Goal: Task Accomplishment & Management: Use online tool/utility

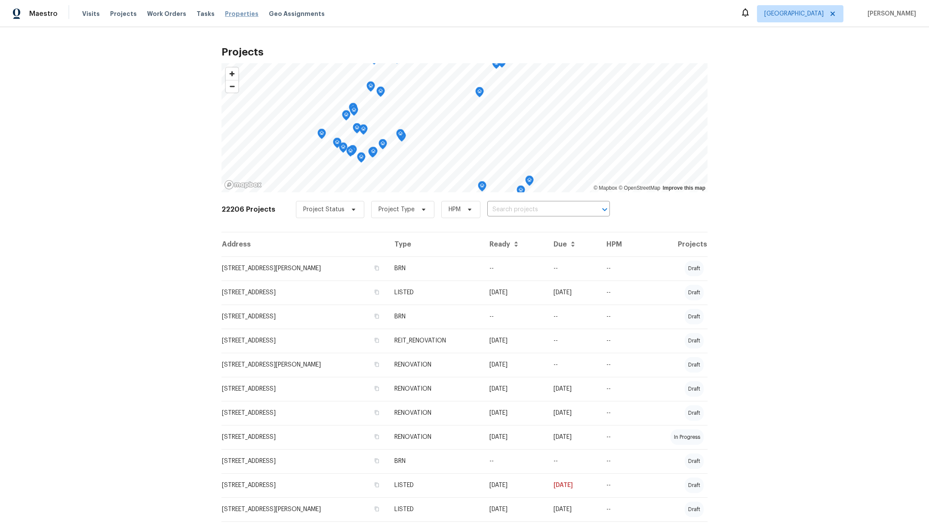
click at [225, 12] on span "Properties" at bounding box center [242, 13] width 34 height 9
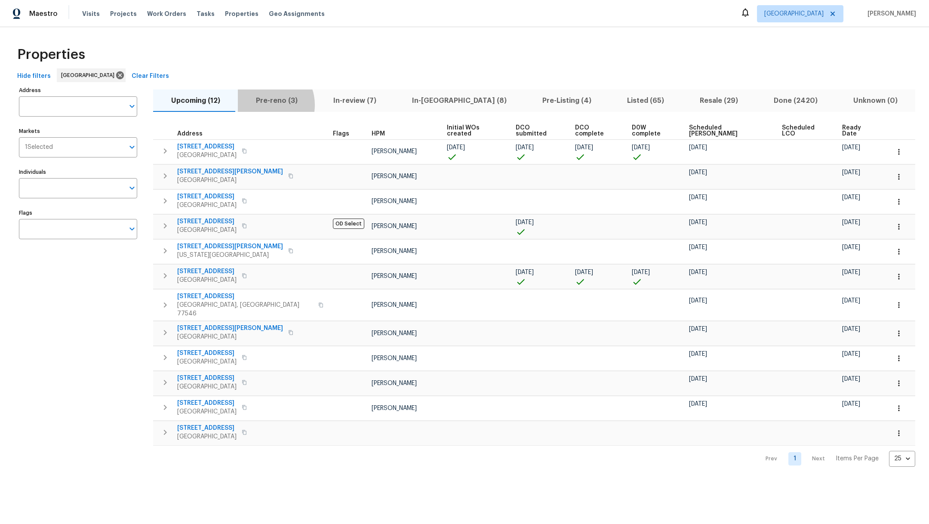
click at [264, 105] on span "Pre-reno (3)" at bounding box center [276, 101] width 67 height 12
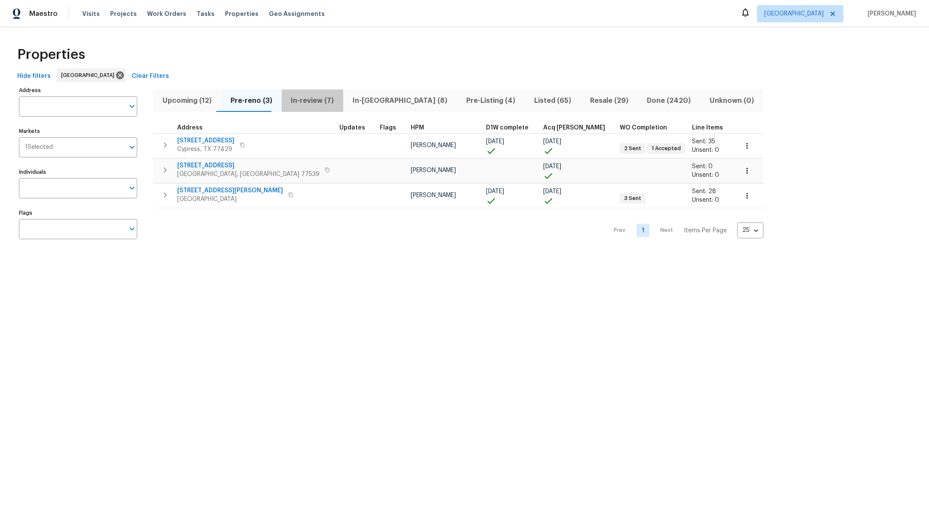
click at [308, 100] on span "In-review (7)" at bounding box center [313, 101] width 52 height 12
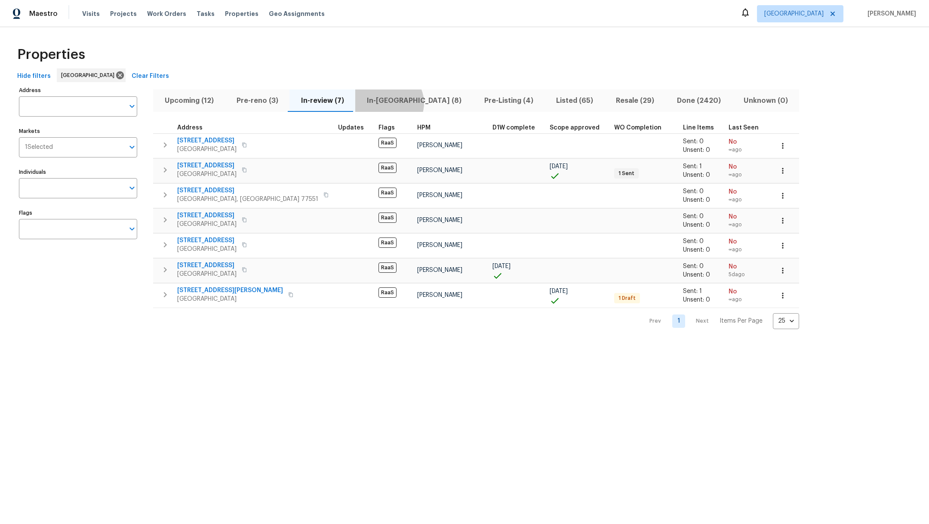
click at [386, 103] on span "In-[GEOGRAPHIC_DATA] (8)" at bounding box center [413, 101] width 107 height 12
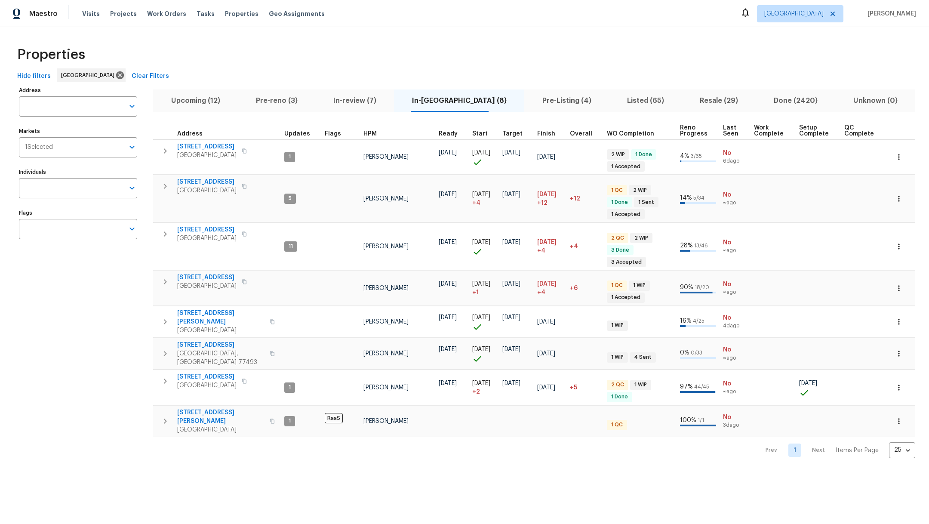
click at [530, 101] on span "Pre-Listing (4)" at bounding box center [567, 101] width 74 height 12
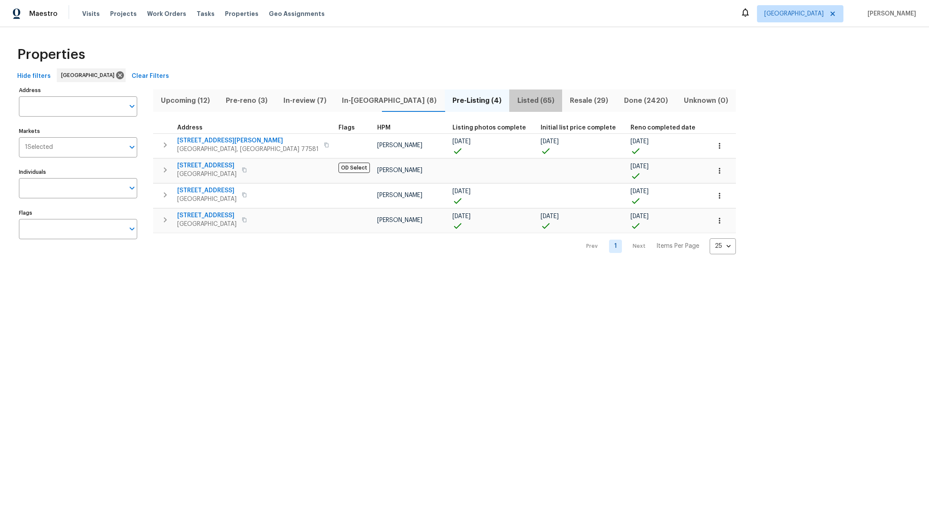
click at [515, 101] on span "Listed (65)" at bounding box center [536, 101] width 43 height 12
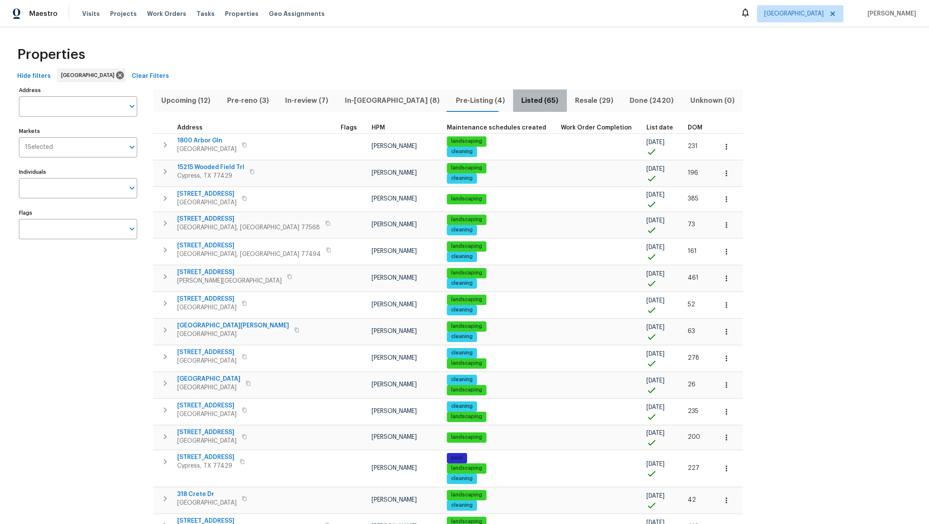
click at [518, 101] on span "Listed (65)" at bounding box center [539, 101] width 43 height 12
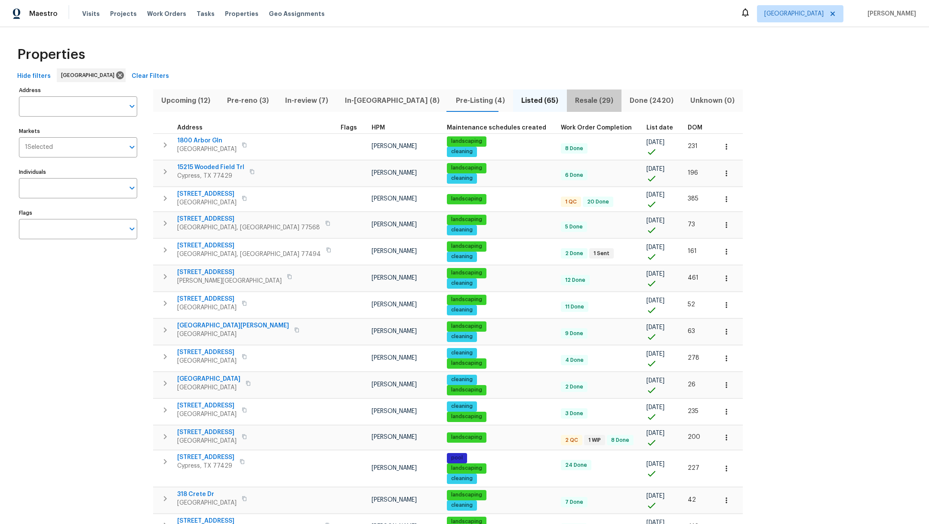
click at [572, 99] on span "Resale (29)" at bounding box center [594, 101] width 44 height 12
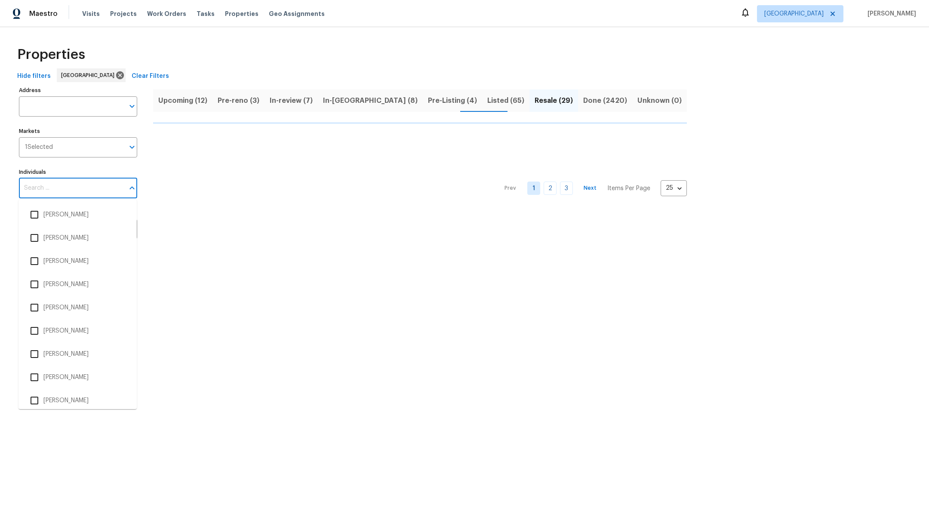
click at [28, 188] on input "Individuals" at bounding box center [71, 188] width 105 height 20
type input "m"
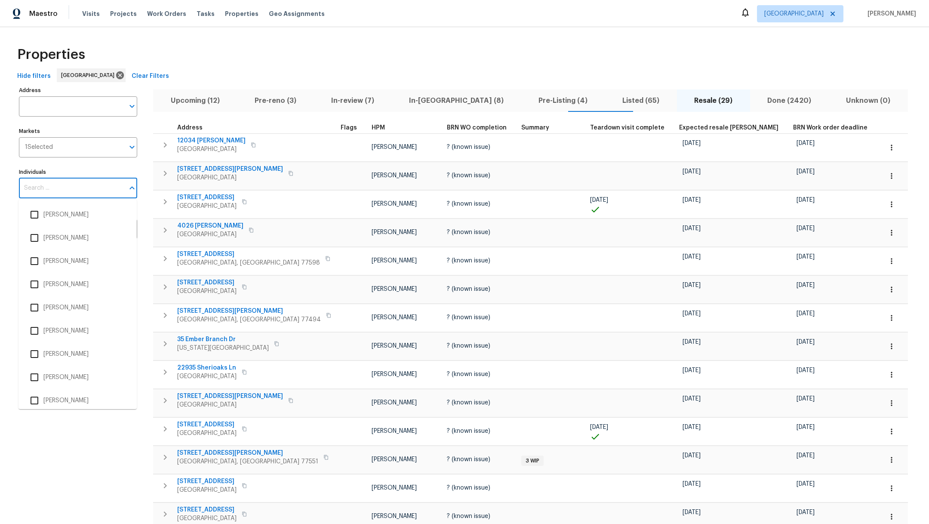
click at [92, 188] on input "Individuals" at bounding box center [71, 188] width 105 height 20
type input "[PERSON_NAME]"
click at [31, 401] on input "checkbox" at bounding box center [34, 400] width 18 height 18
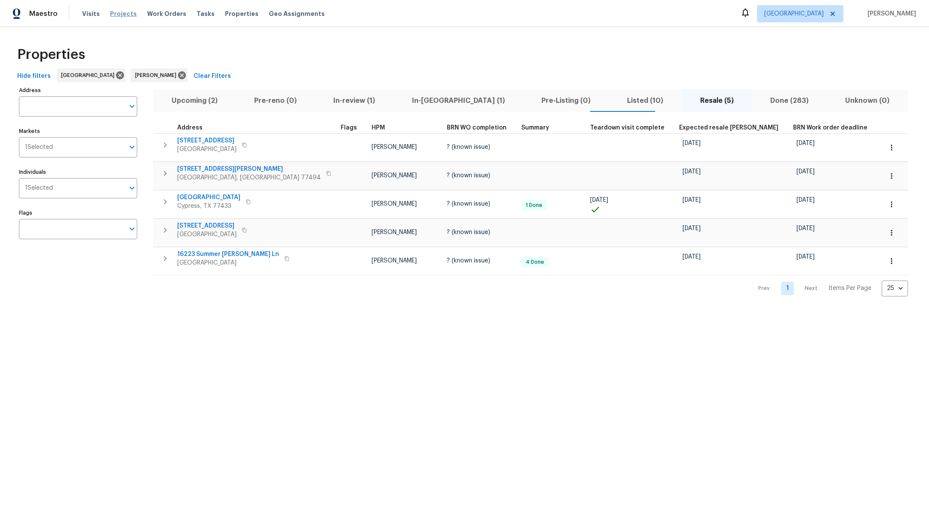
click at [120, 13] on span "Projects" at bounding box center [123, 13] width 27 height 9
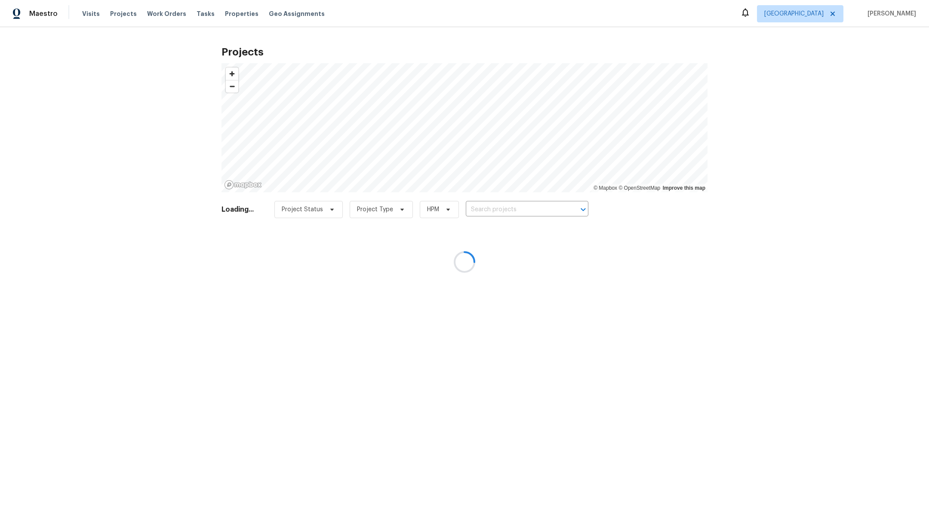
click at [491, 199] on div at bounding box center [464, 262] width 929 height 524
click at [492, 214] on div at bounding box center [464, 262] width 929 height 524
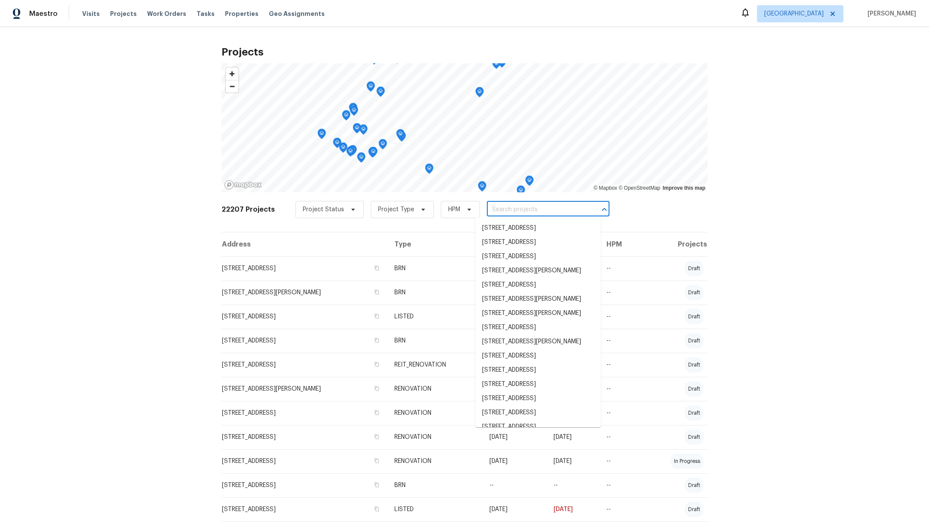
click at [492, 213] on input "text" at bounding box center [536, 209] width 99 height 13
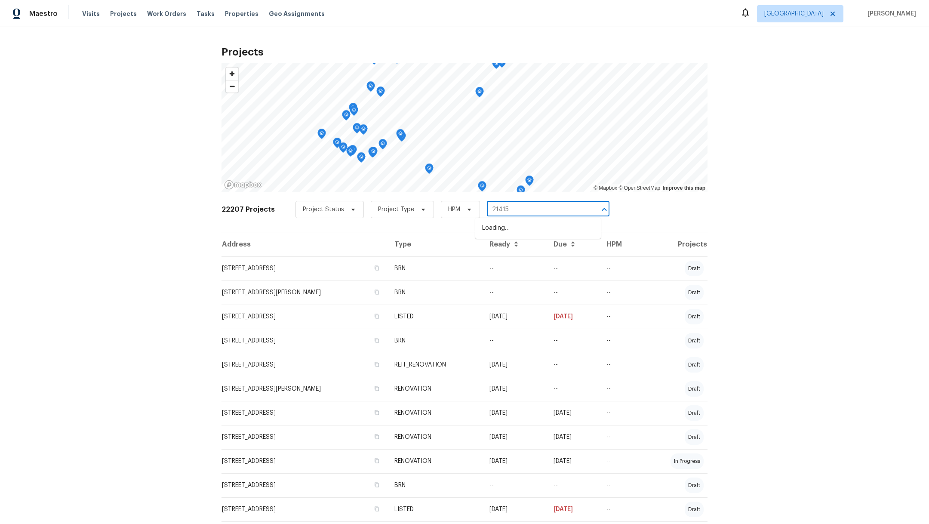
type input "21415 p"
click at [496, 234] on li "[STREET_ADDRESS]" at bounding box center [538, 228] width 126 height 14
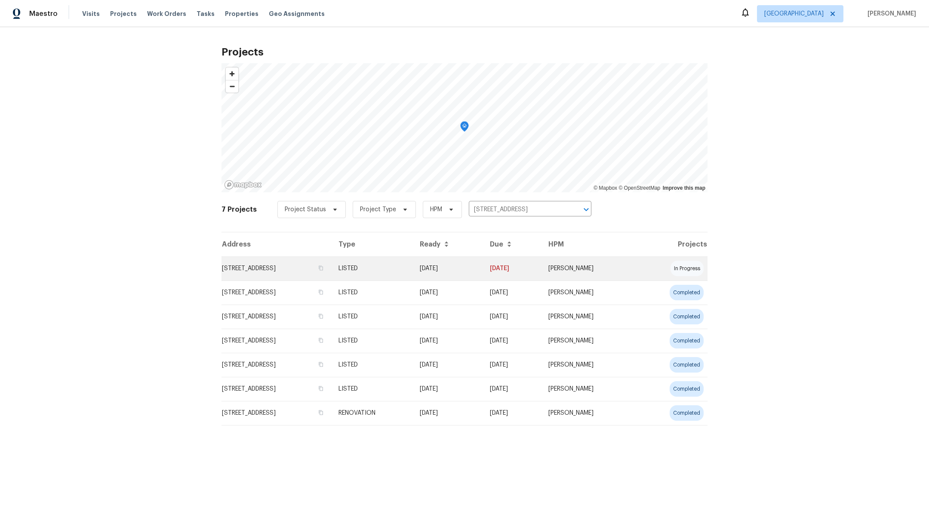
click at [296, 265] on td "[STREET_ADDRESS]" at bounding box center [277, 268] width 110 height 24
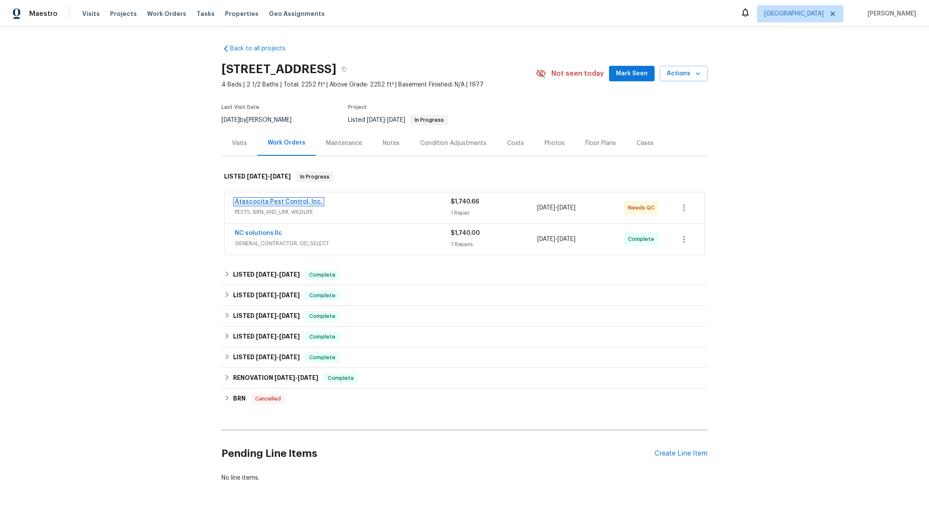
click at [255, 204] on span "Atascocita Pest Control, Inc." at bounding box center [279, 201] width 88 height 9
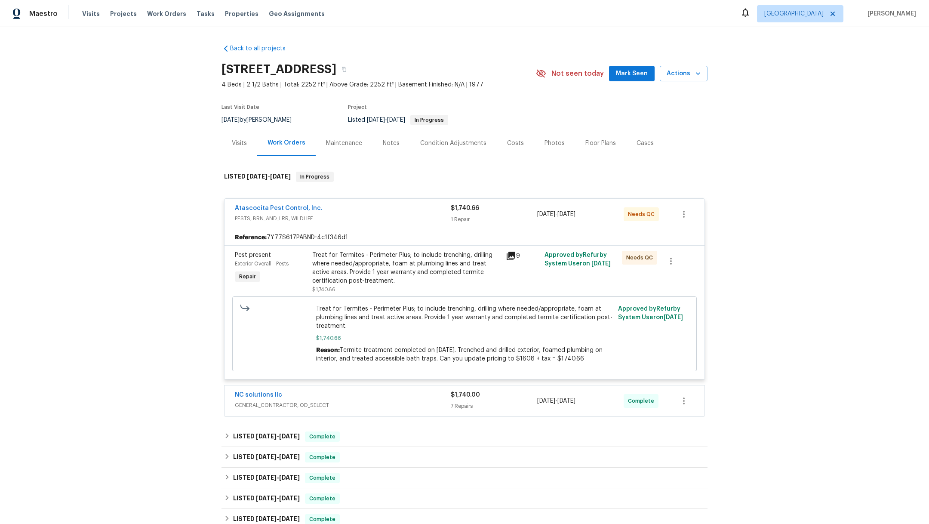
click at [362, 263] on div "Treat for Termites - Perimeter Plus; to include trenching, drilling where neede…" at bounding box center [406, 268] width 188 height 34
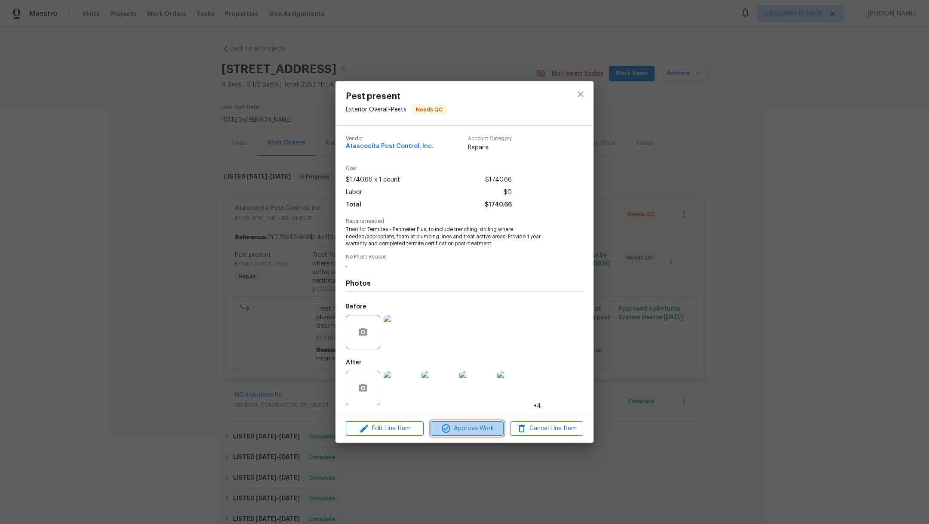
click at [468, 432] on span "Approve Work" at bounding box center [467, 428] width 68 height 11
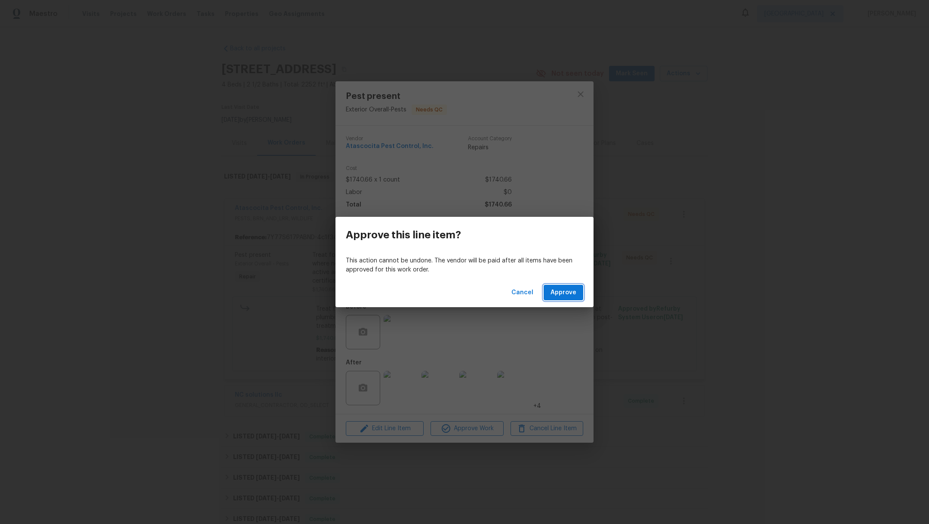
click at [571, 297] on span "Approve" at bounding box center [564, 292] width 26 height 11
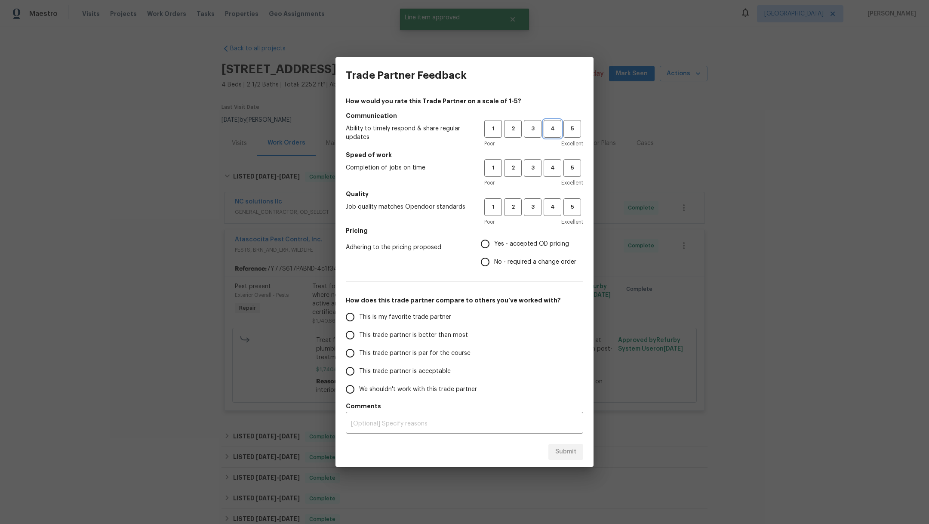
click at [548, 133] on span "4" at bounding box center [553, 129] width 16 height 10
click at [530, 171] on span "3" at bounding box center [533, 168] width 16 height 10
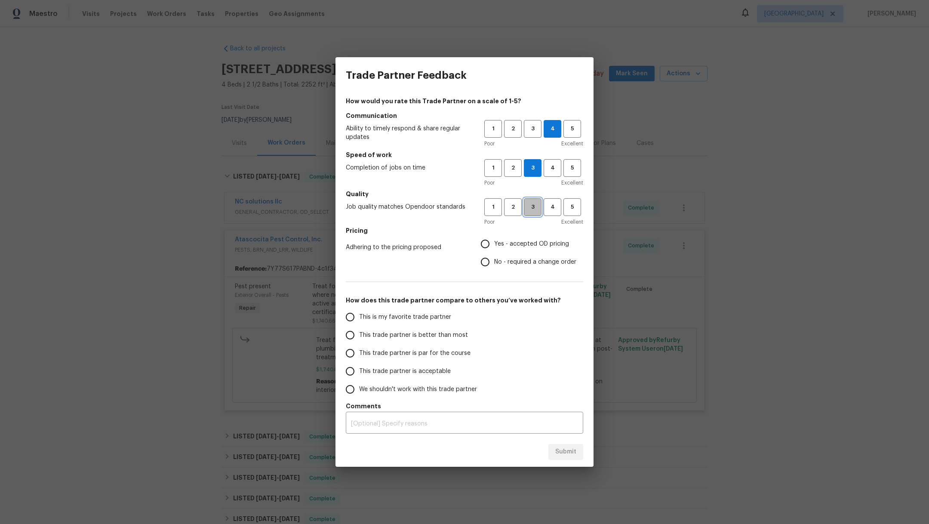
click at [532, 208] on span "3" at bounding box center [533, 207] width 16 height 10
click at [518, 261] on span "No - required a change order" at bounding box center [535, 262] width 82 height 9
click at [494, 261] on input "No - required a change order" at bounding box center [485, 262] width 18 height 18
radio input "true"
click at [397, 314] on span "This is my favorite trade partner" at bounding box center [405, 317] width 92 height 9
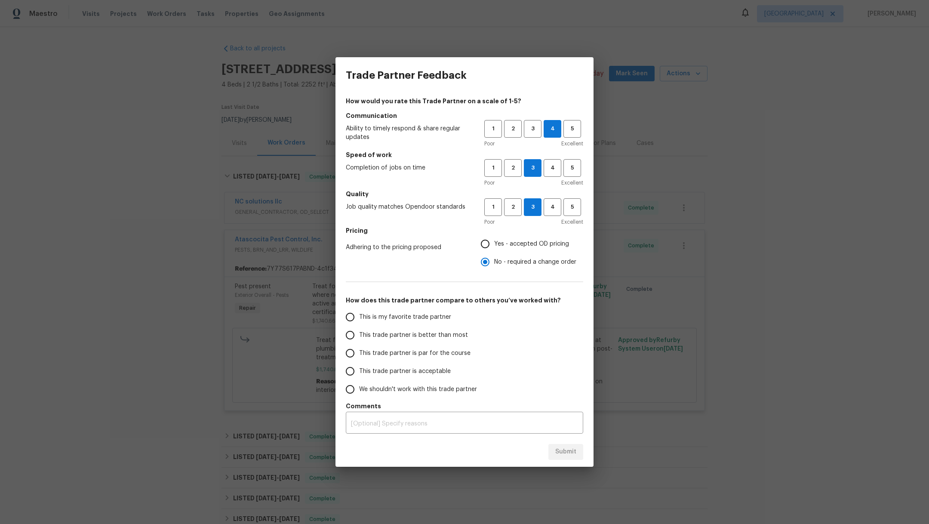
click at [359, 314] on input "This is my favorite trade partner" at bounding box center [350, 317] width 18 height 18
click at [563, 451] on span "Submit" at bounding box center [565, 452] width 21 height 11
radio input "true"
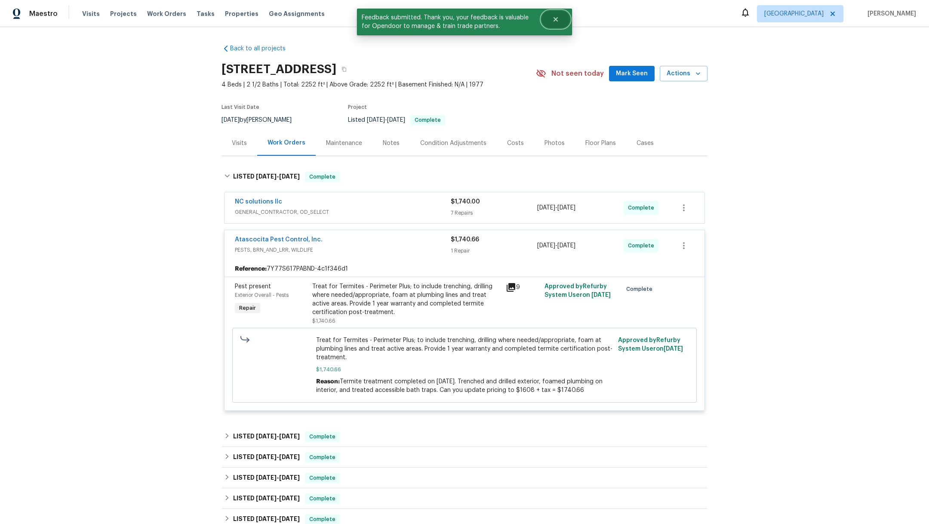
click at [563, 20] on button "Close" at bounding box center [556, 19] width 28 height 17
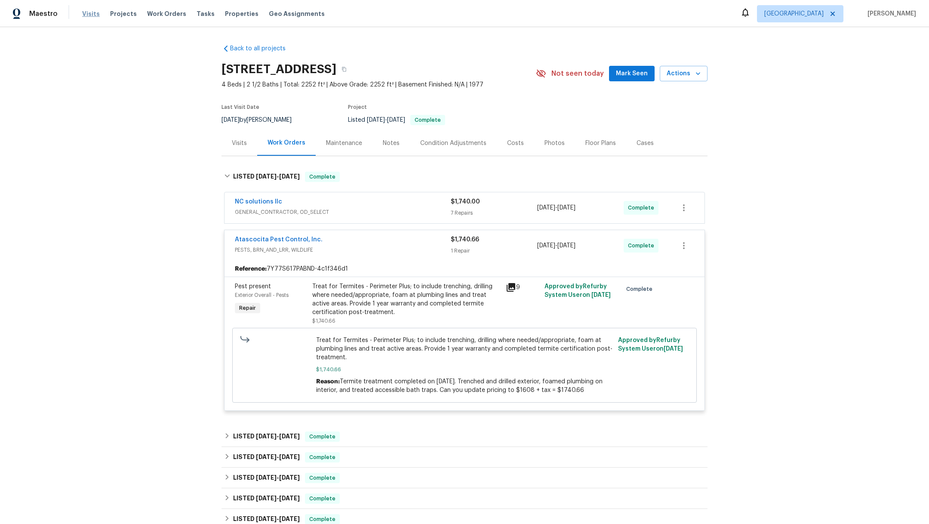
click at [86, 12] on span "Visits" at bounding box center [91, 13] width 18 height 9
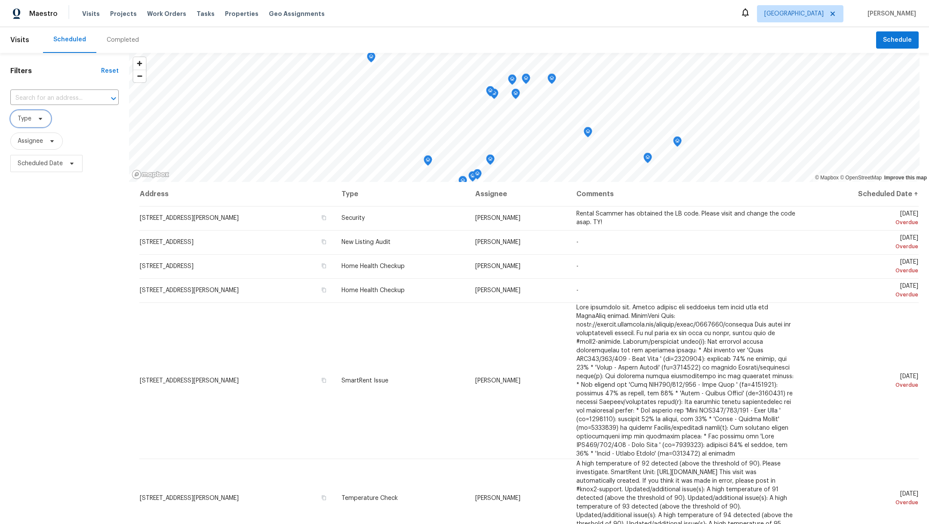
click at [22, 117] on span "Type" at bounding box center [25, 118] width 14 height 9
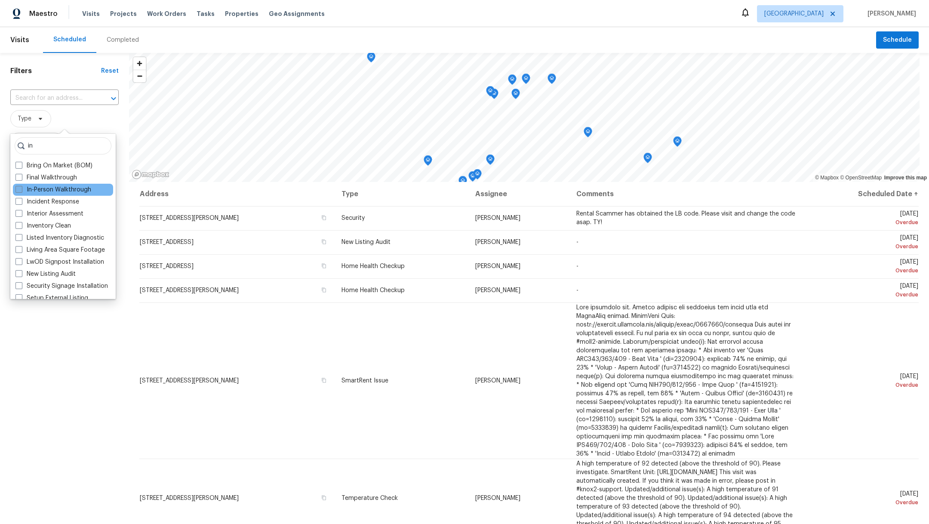
type input "in"
click at [22, 191] on span at bounding box center [18, 189] width 7 height 7
click at [21, 191] on input "In-Person Walkthrough" at bounding box center [18, 188] width 6 height 6
checkbox input "true"
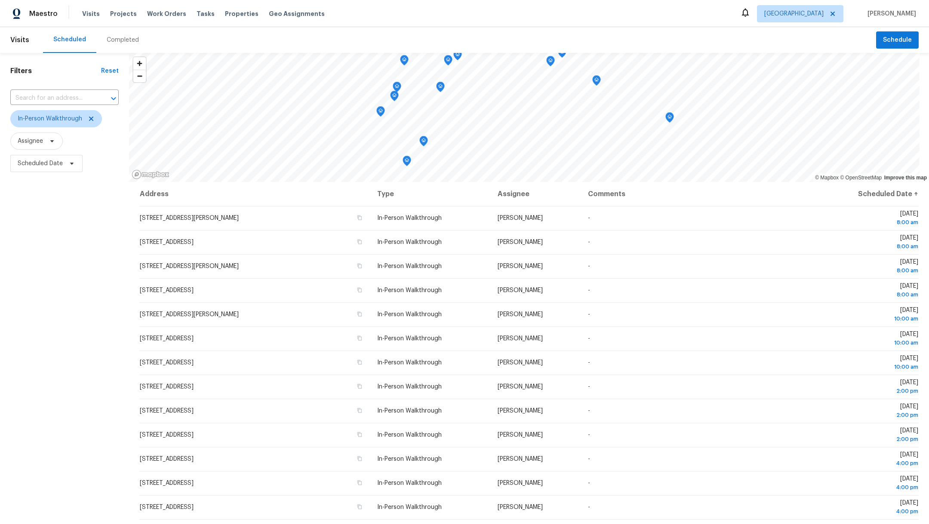
click at [34, 342] on div "Filters Reset ​ In-Person Walkthrough Assignee Scheduled Date" at bounding box center [64, 327] width 129 height 548
click at [40, 141] on span "Assignee" at bounding box center [30, 141] width 25 height 9
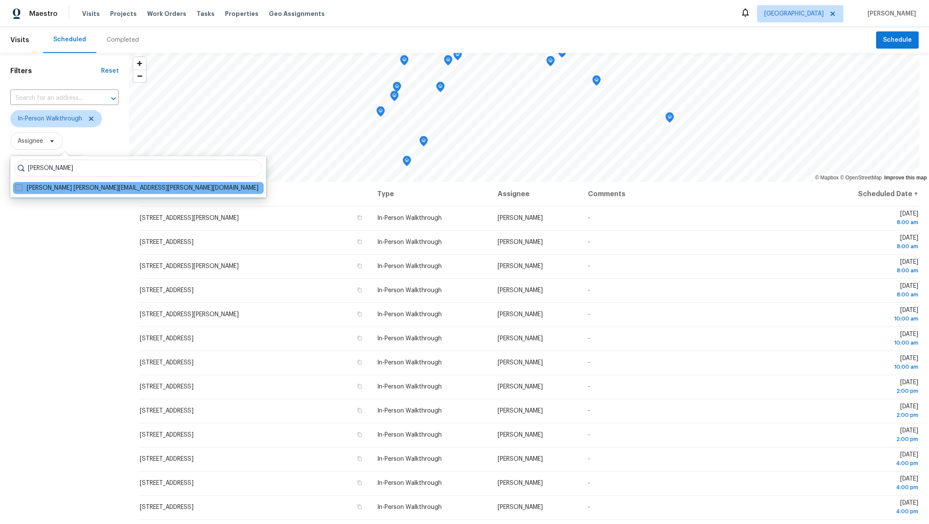
type input "[PERSON_NAME]"
click at [19, 188] on span at bounding box center [18, 187] width 7 height 7
click at [19, 188] on input "[PERSON_NAME] [PERSON_NAME][EMAIL_ADDRESS][PERSON_NAME][DOMAIN_NAME]" at bounding box center [18, 187] width 6 height 6
checkbox input "true"
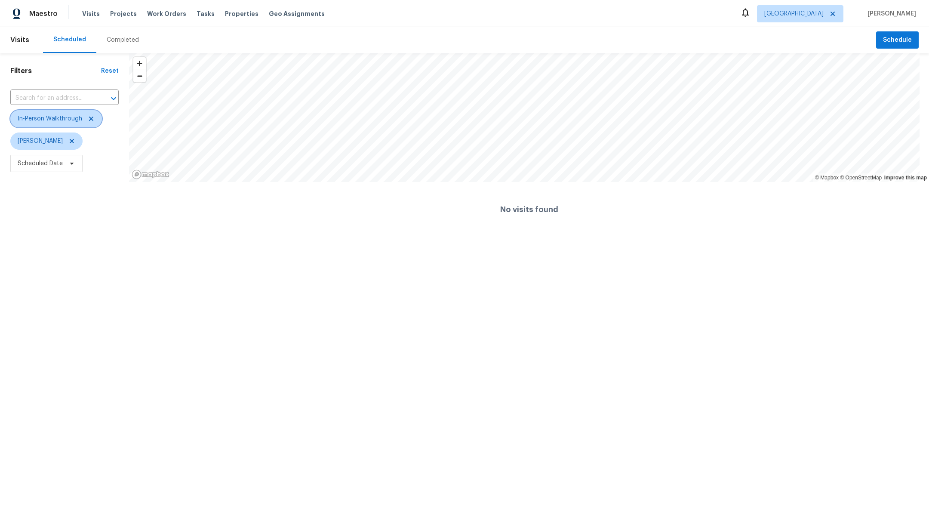
click at [92, 118] on icon at bounding box center [91, 118] width 7 height 7
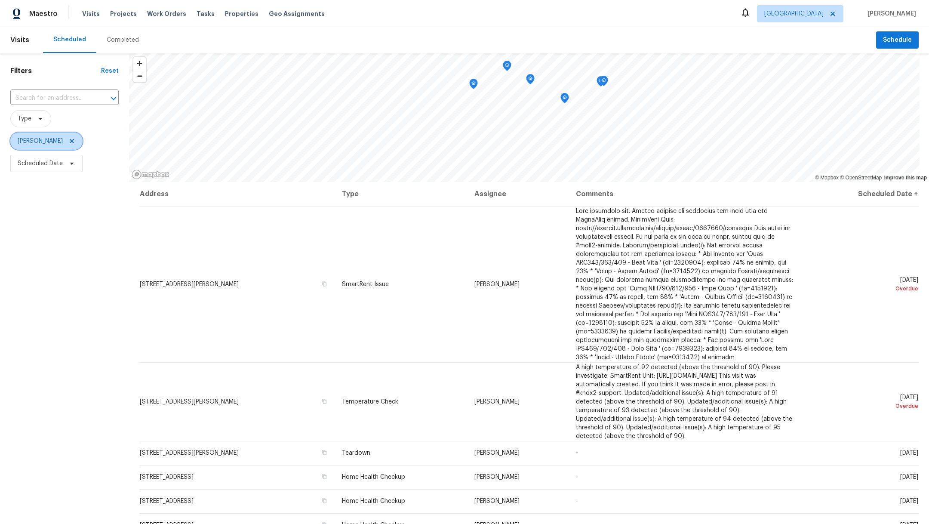
click at [68, 144] on icon at bounding box center [71, 141] width 7 height 7
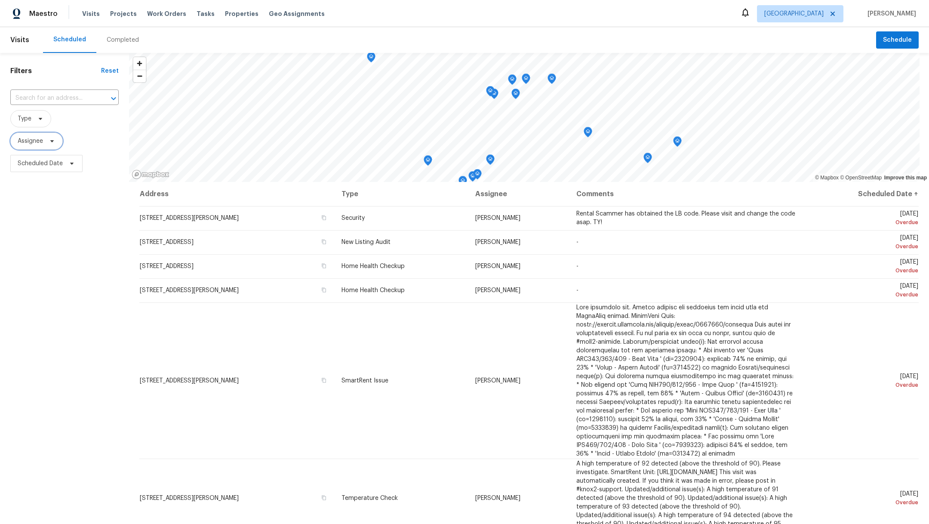
click at [23, 142] on span "Assignee" at bounding box center [30, 141] width 25 height 9
type input "navid"
click at [90, 166] on div at bounding box center [60, 170] width 100 height 28
click at [20, 240] on div "Filters Reset ​ Type Assignee Scheduled Date" at bounding box center [64, 327] width 129 height 548
click at [25, 115] on span "Type" at bounding box center [25, 118] width 14 height 9
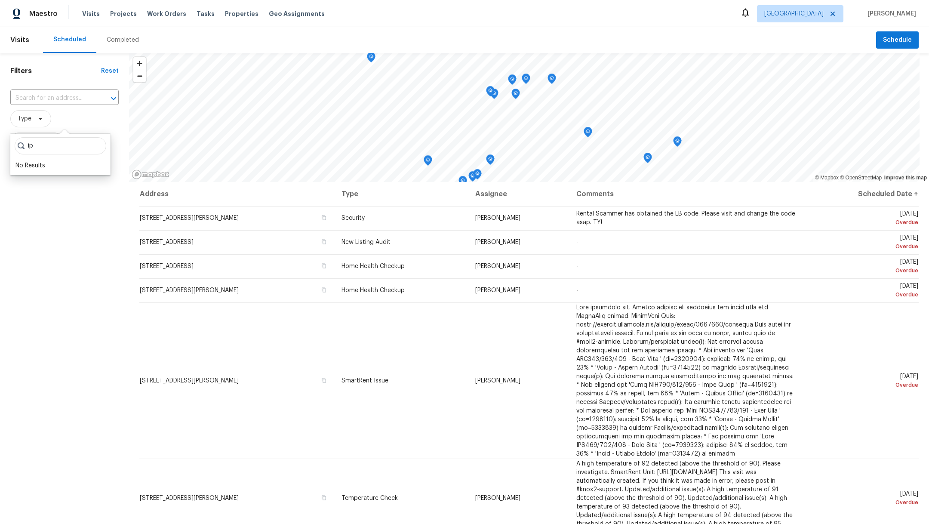
type input "i"
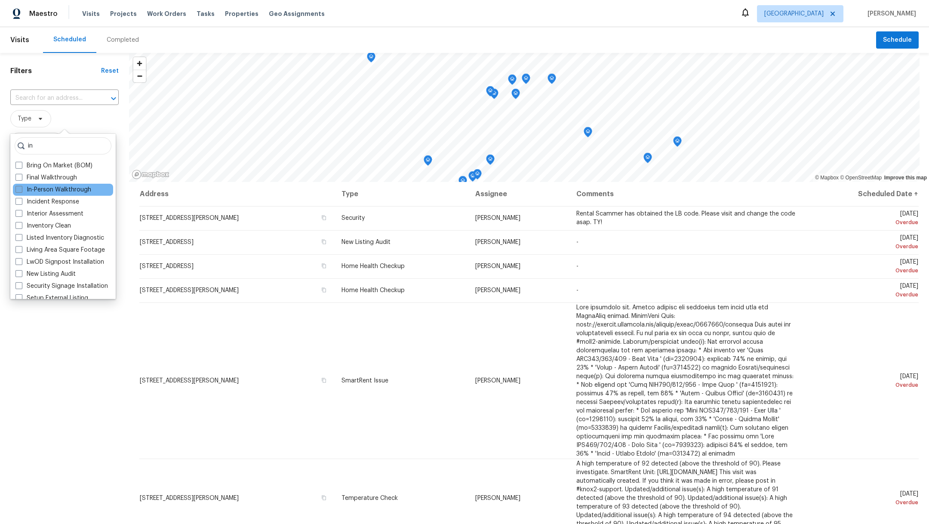
type input "in"
click at [21, 189] on span at bounding box center [18, 189] width 7 height 7
click at [21, 189] on input "In-Person Walkthrough" at bounding box center [18, 188] width 6 height 6
checkbox input "true"
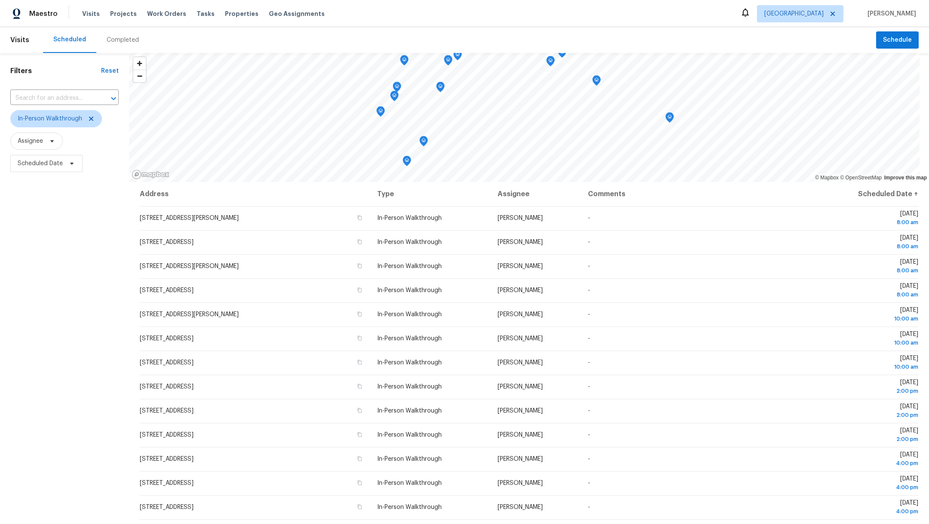
click at [5, 343] on div "Filters Reset ​ In-Person Walkthrough Assignee Scheduled Date" at bounding box center [64, 327] width 129 height 548
click at [28, 140] on span "Assignee" at bounding box center [30, 141] width 25 height 9
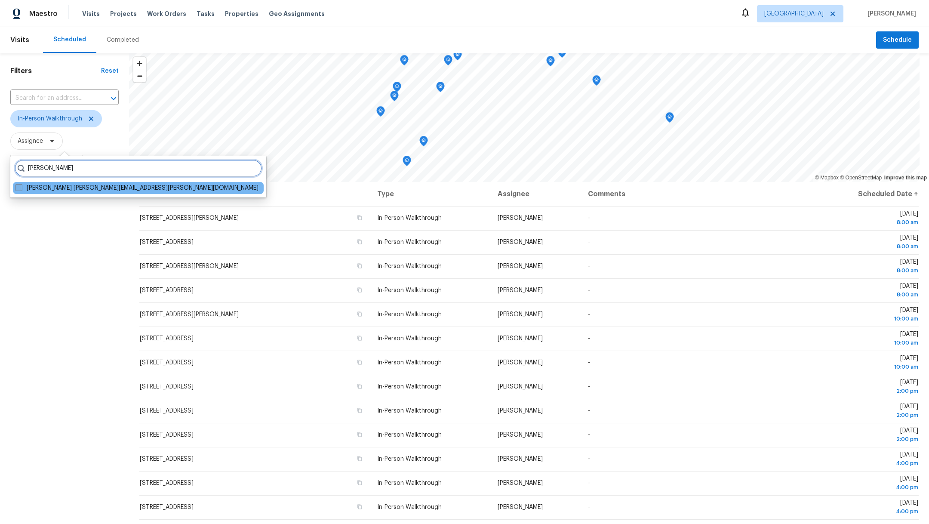
type input "[PERSON_NAME]"
click at [21, 187] on span at bounding box center [18, 187] width 7 height 7
click at [21, 187] on input "[PERSON_NAME] [PERSON_NAME][EMAIL_ADDRESS][PERSON_NAME][DOMAIN_NAME]" at bounding box center [18, 187] width 6 height 6
checkbox input "true"
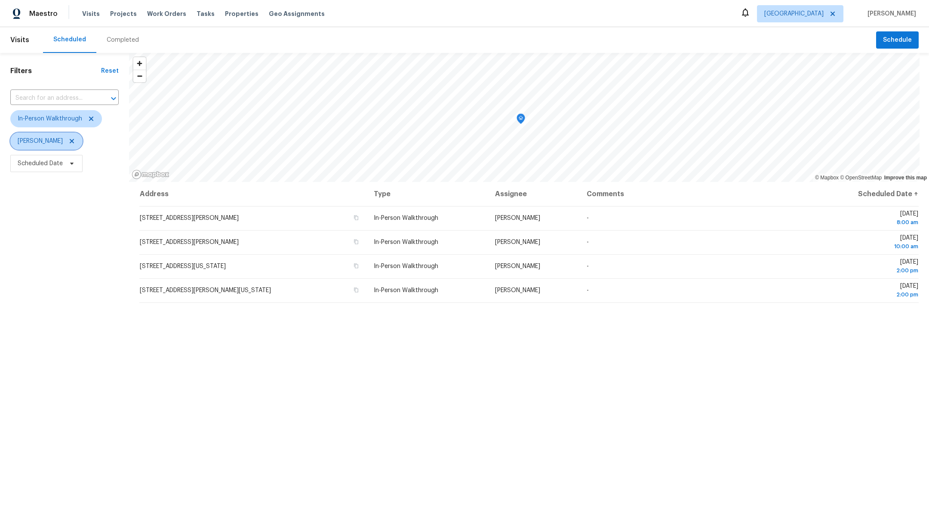
click at [68, 138] on icon at bounding box center [71, 141] width 7 height 7
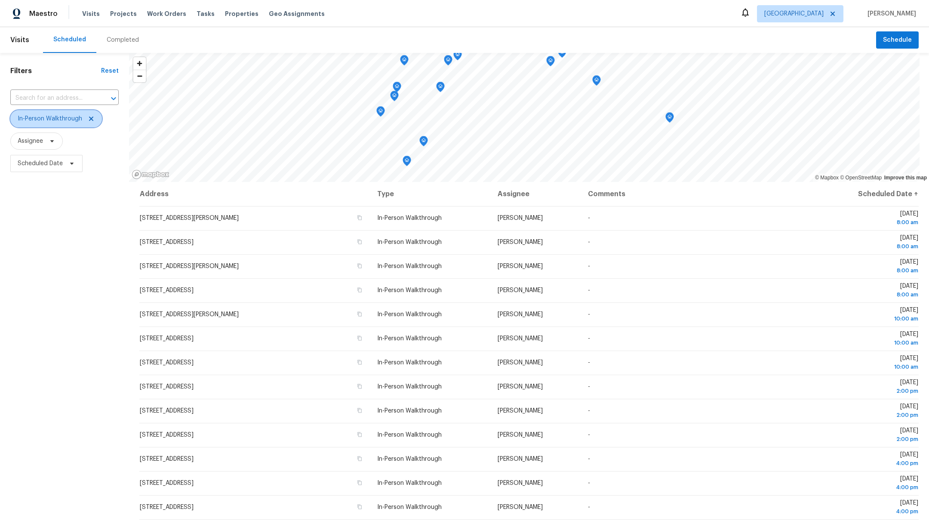
click at [93, 114] on span "In-Person Walkthrough" at bounding box center [56, 118] width 92 height 17
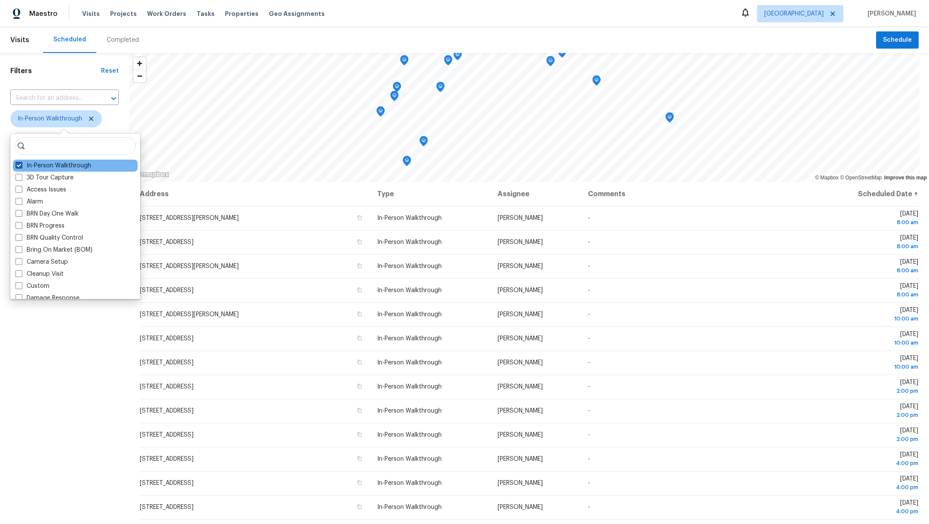
click at [17, 166] on span at bounding box center [18, 165] width 7 height 7
click at [17, 166] on input "In-Person Walkthrough" at bounding box center [18, 164] width 6 height 6
checkbox input "false"
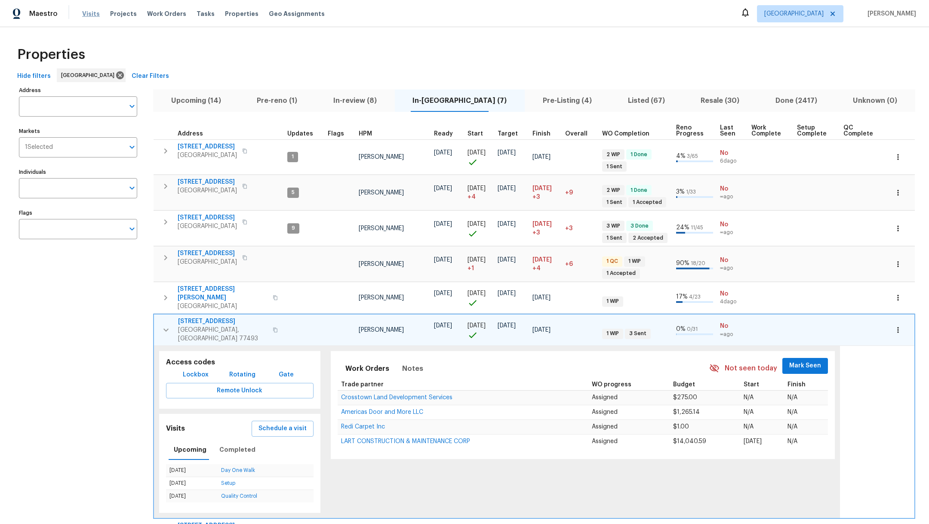
click at [91, 17] on span "Visits" at bounding box center [91, 13] width 18 height 9
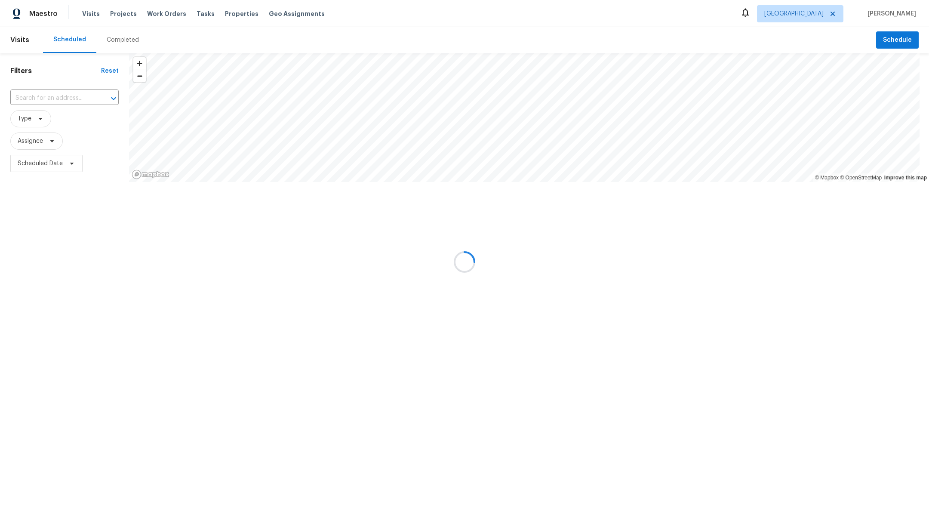
click at [28, 140] on div at bounding box center [464, 262] width 929 height 524
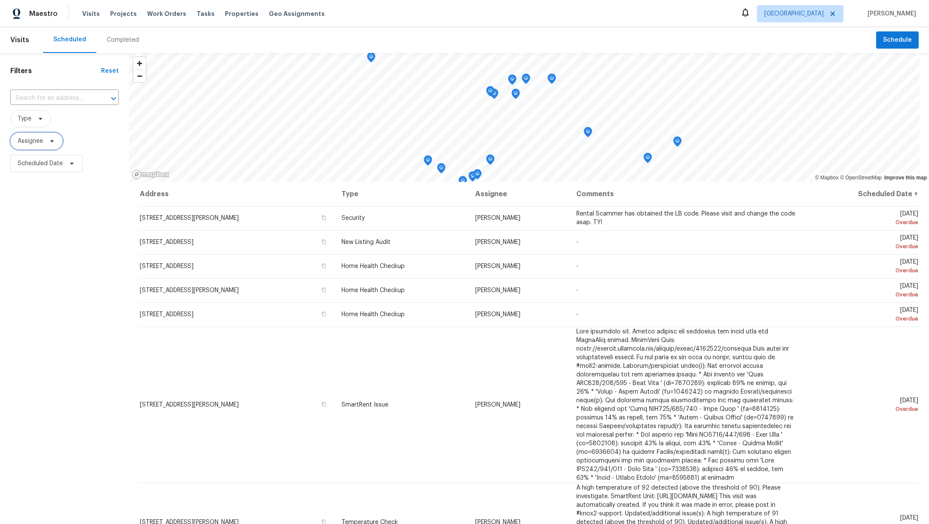
click at [27, 142] on span "Assignee" at bounding box center [30, 141] width 25 height 9
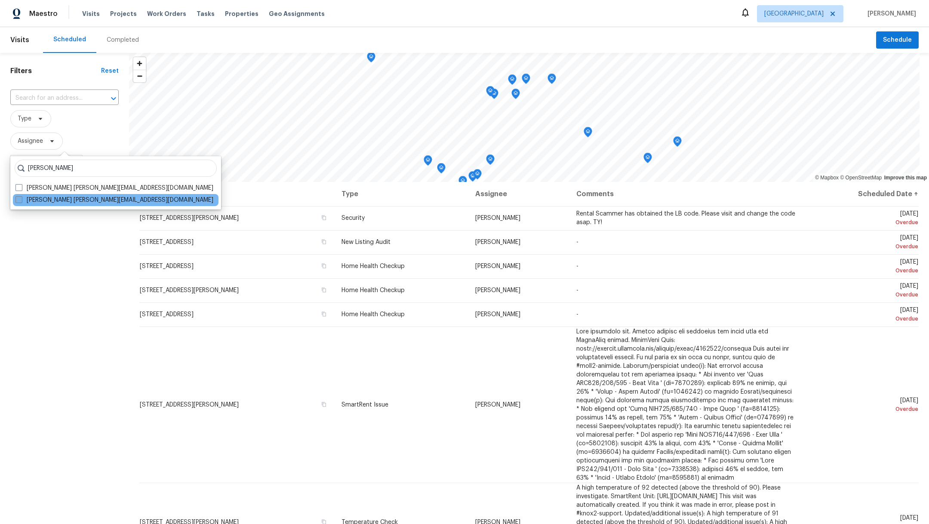
type input "maria zakharnitskaia"
click at [16, 200] on span at bounding box center [18, 199] width 7 height 7
click at [16, 200] on input "Maria Zakharnitskaia maria.zakharnitskaia@opendoor.com" at bounding box center [18, 199] width 6 height 6
checkbox input "true"
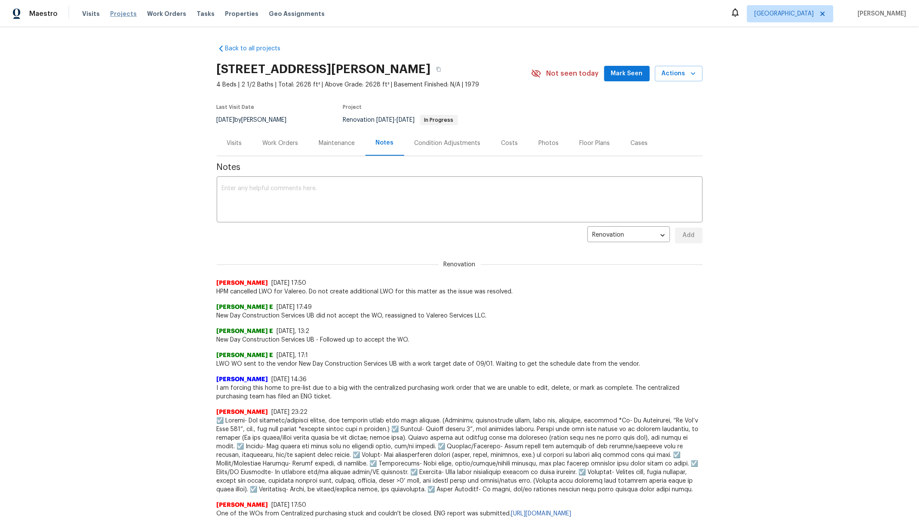
click at [113, 14] on span "Projects" at bounding box center [123, 13] width 27 height 9
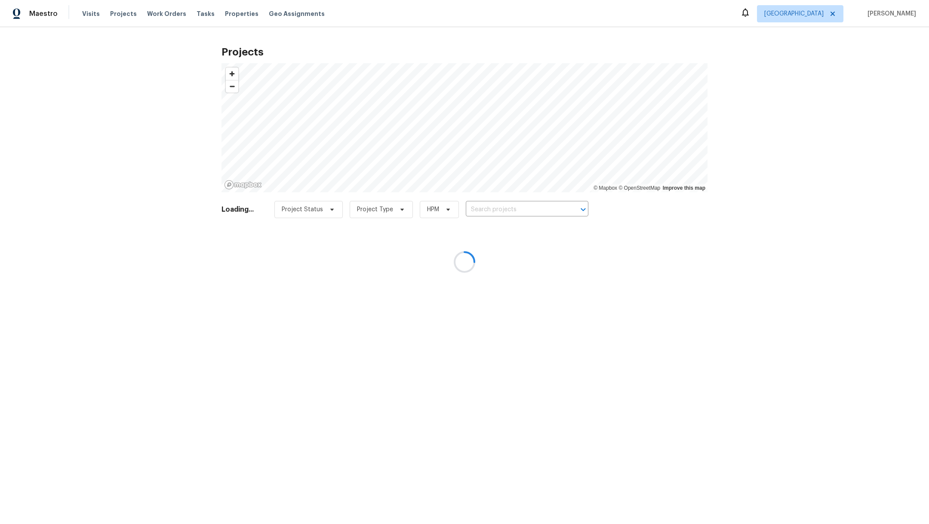
click at [473, 209] on div at bounding box center [464, 262] width 929 height 524
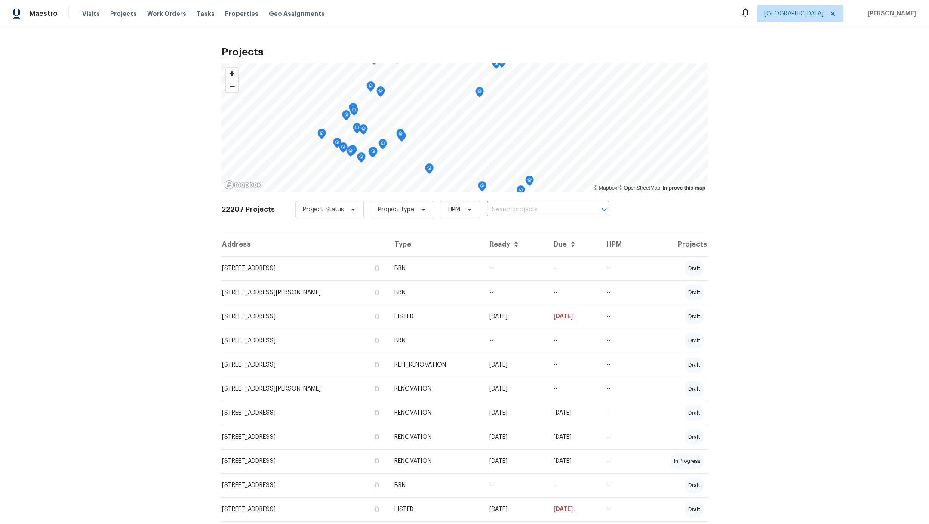
click at [473, 209] on div "Project Status Project Type HPM ​" at bounding box center [453, 209] width 314 height 17
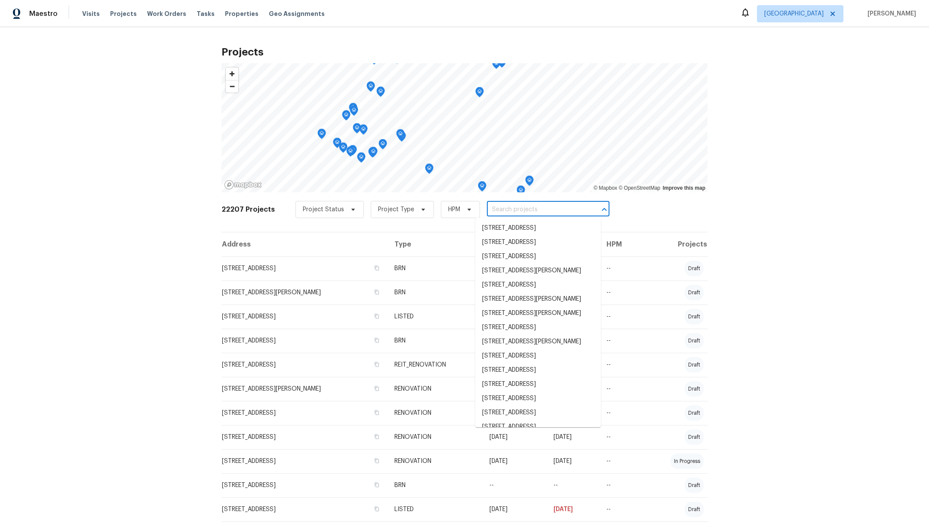
click at [487, 209] on input "text" at bounding box center [536, 209] width 99 height 13
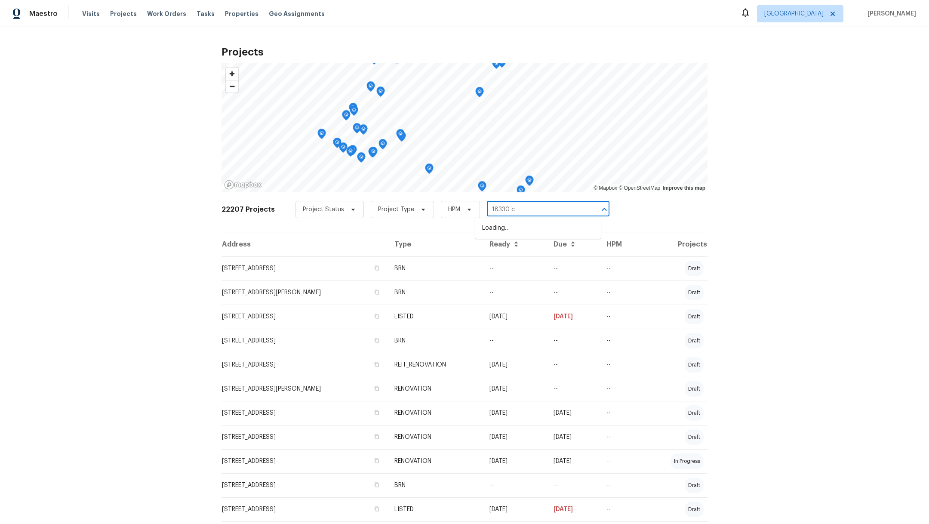
type input "18330 ch"
click at [495, 235] on li "18330 Chapmans Count Rd, Cypress, TX 77433" at bounding box center [538, 228] width 126 height 14
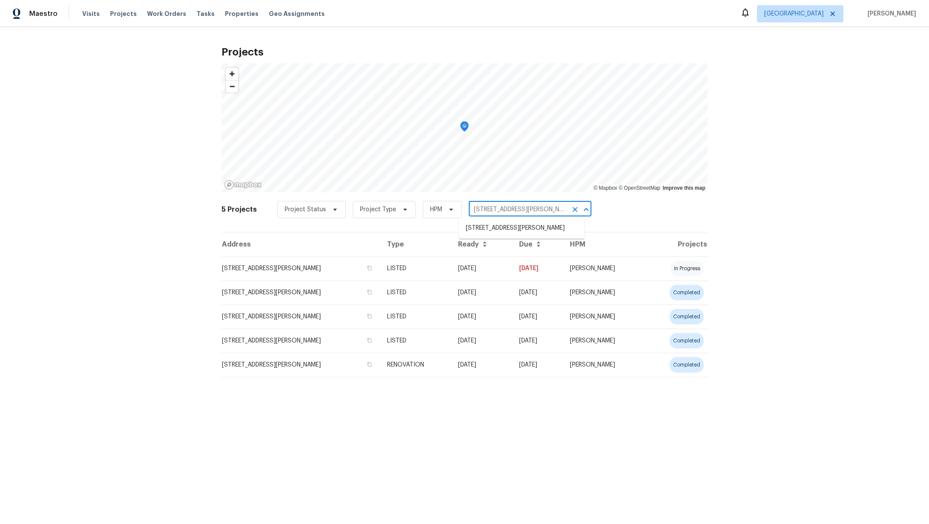
click at [499, 206] on input "18330 Chapmans Count Rd, Cypress, TX 77433" at bounding box center [518, 209] width 99 height 13
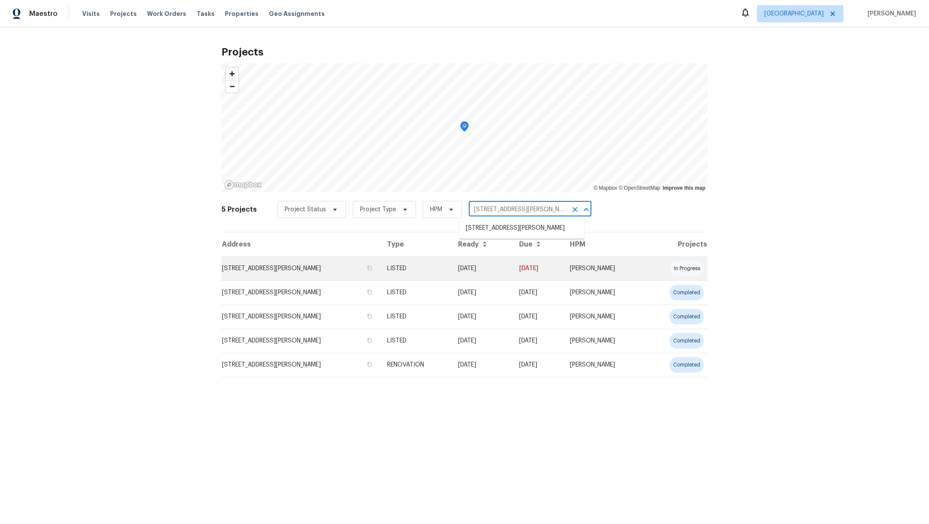
click at [242, 269] on td "18330 Chapmans Count Rd, Cypress, TX 77433" at bounding box center [301, 268] width 159 height 24
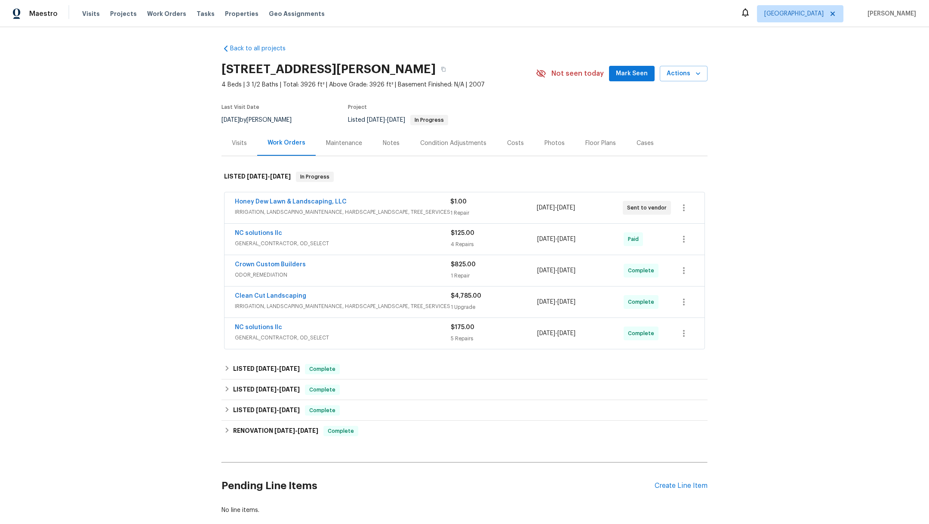
click at [384, 142] on div "Notes" at bounding box center [391, 143] width 17 height 9
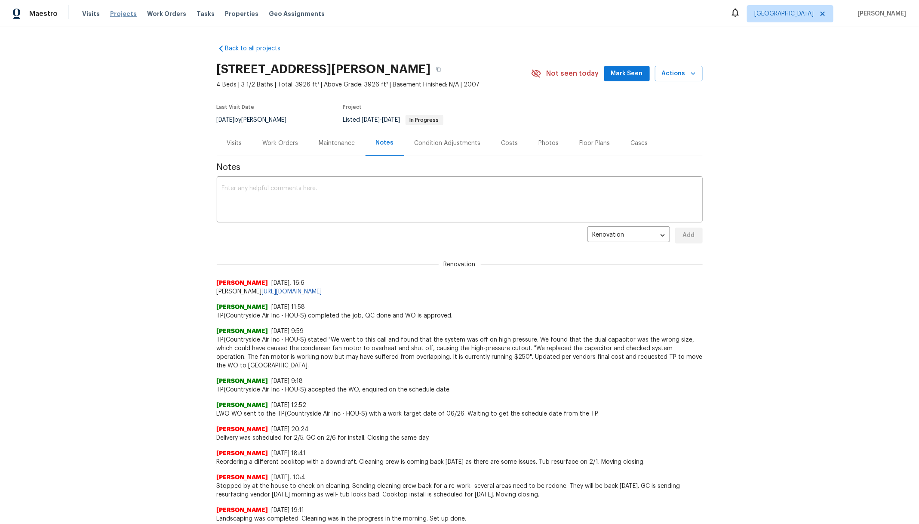
click at [118, 12] on span "Projects" at bounding box center [123, 13] width 27 height 9
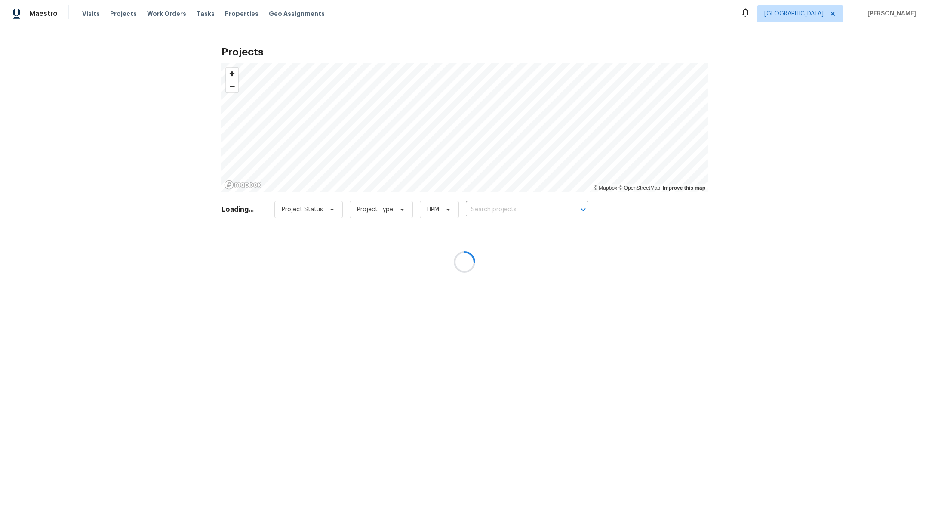
click at [501, 202] on div at bounding box center [464, 262] width 929 height 524
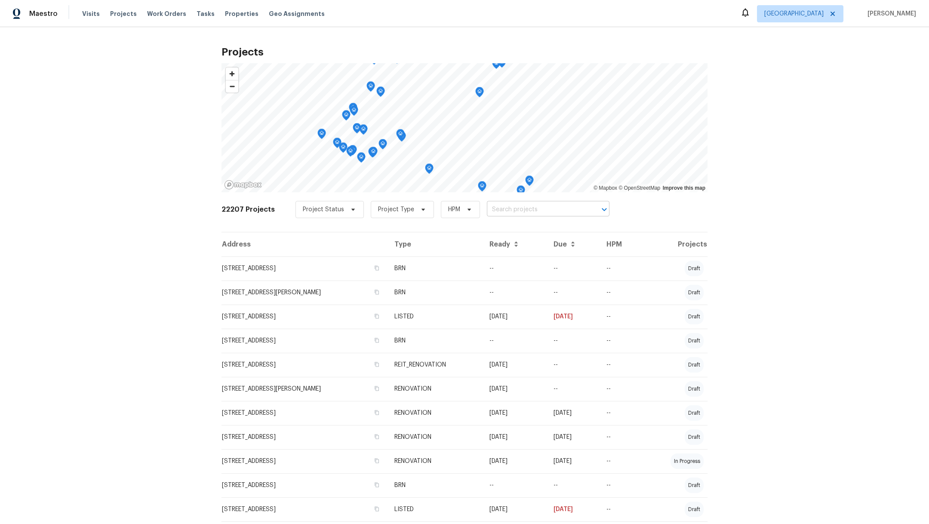
click at [502, 209] on input "text" at bounding box center [536, 209] width 99 height 13
type input "2222"
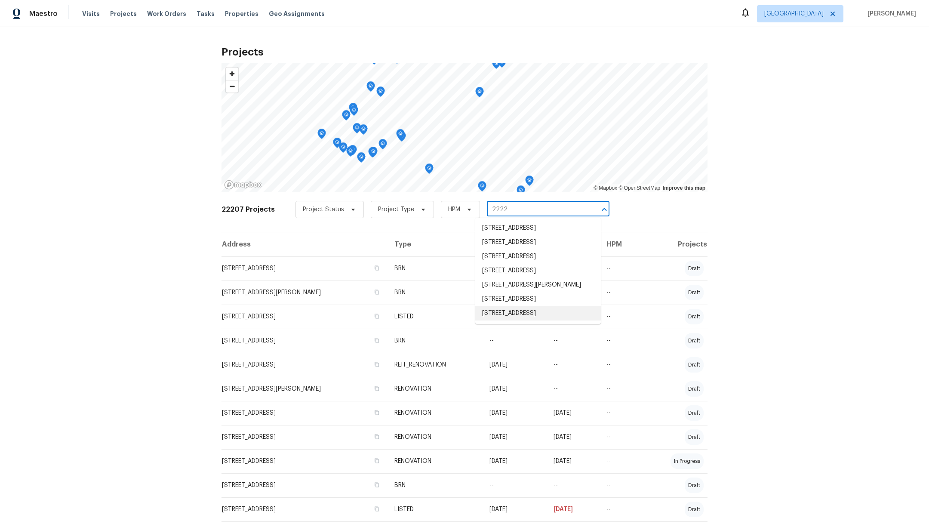
click at [535, 320] on li "[STREET_ADDRESS]" at bounding box center [538, 313] width 126 height 14
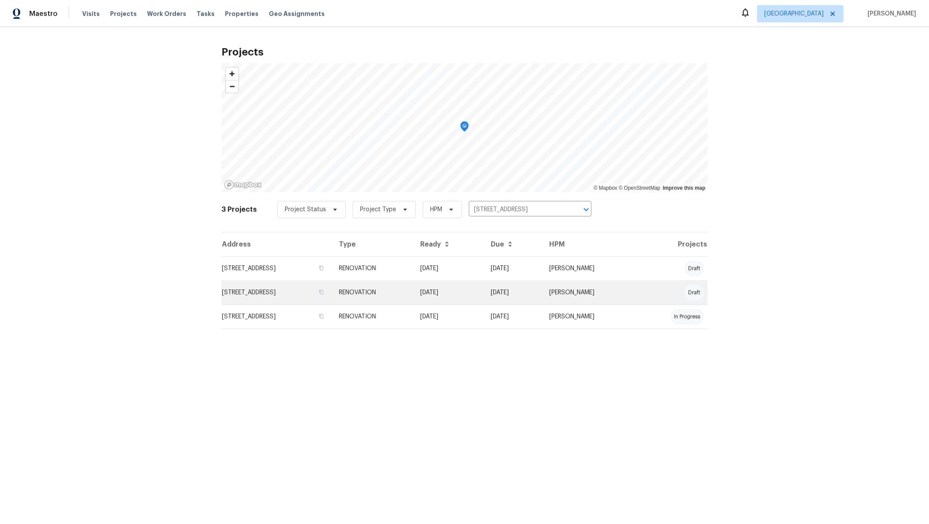
click at [295, 294] on td "[STREET_ADDRESS]" at bounding box center [277, 292] width 111 height 24
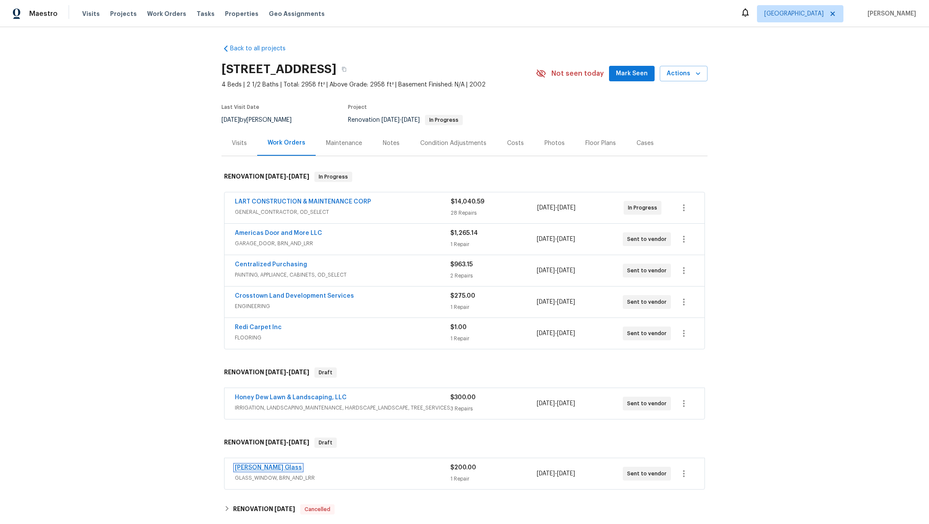
click at [241, 467] on link "Soto Glass" at bounding box center [268, 468] width 67 height 6
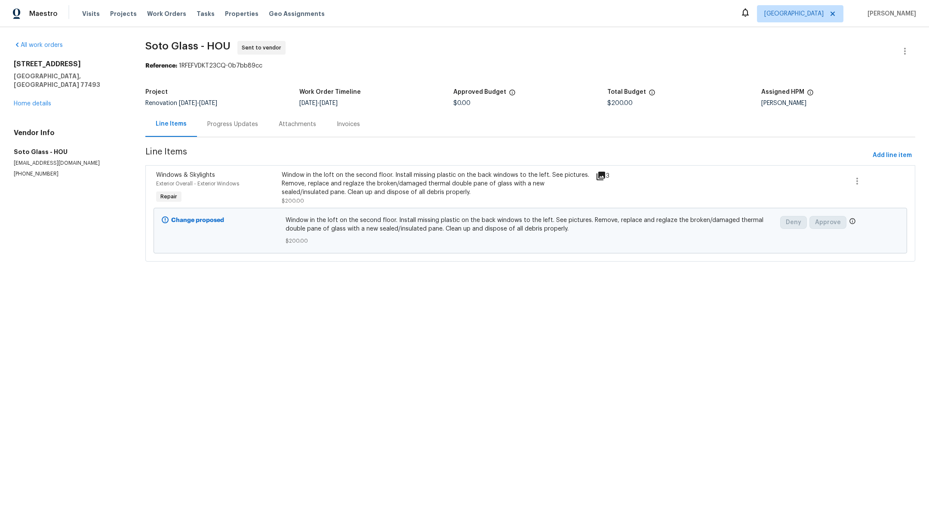
click at [246, 124] on div "Progress Updates" at bounding box center [232, 124] width 51 height 9
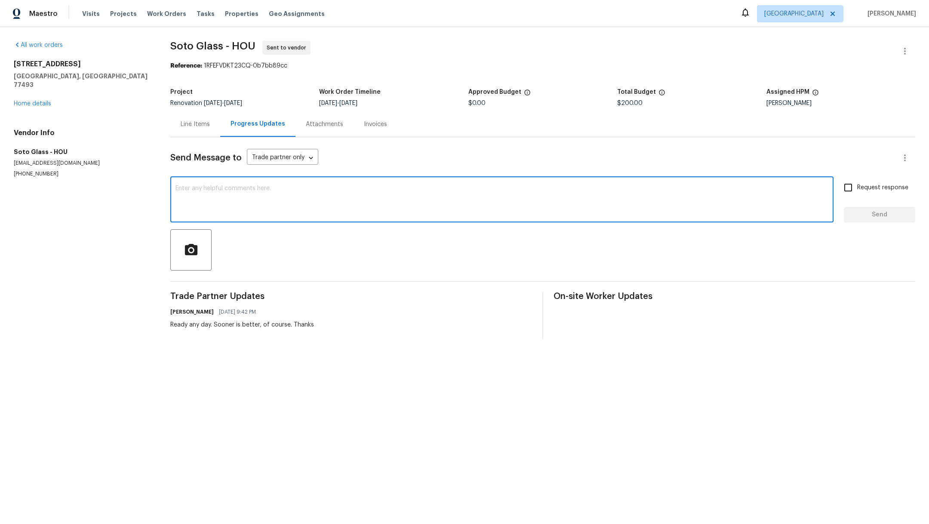
click at [254, 202] on textarea at bounding box center [502, 200] width 653 height 30
type textarea "Please let me know a date of install. Thank you!"
click at [878, 190] on span "Request response" at bounding box center [882, 187] width 51 height 9
click at [857, 190] on input "Request response" at bounding box center [848, 188] width 18 height 18
checkbox input "true"
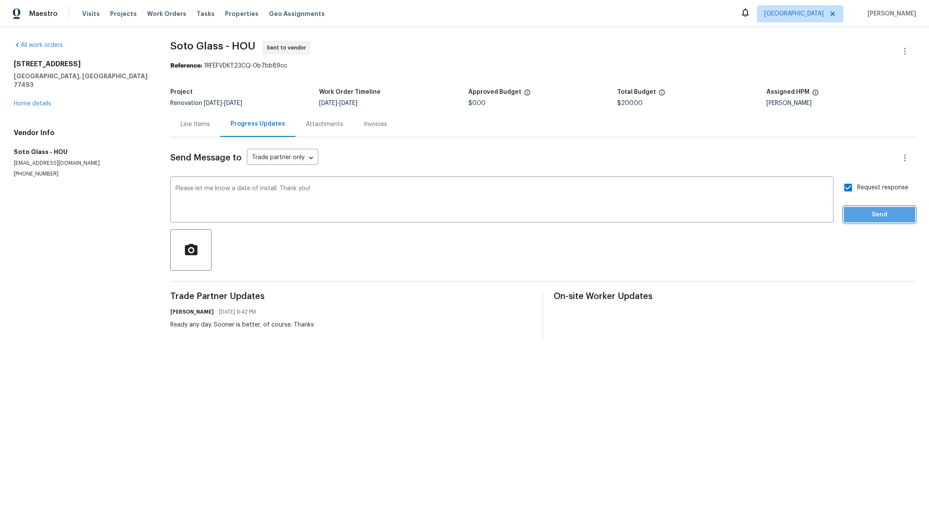
click at [878, 220] on button "Send" at bounding box center [879, 215] width 71 height 16
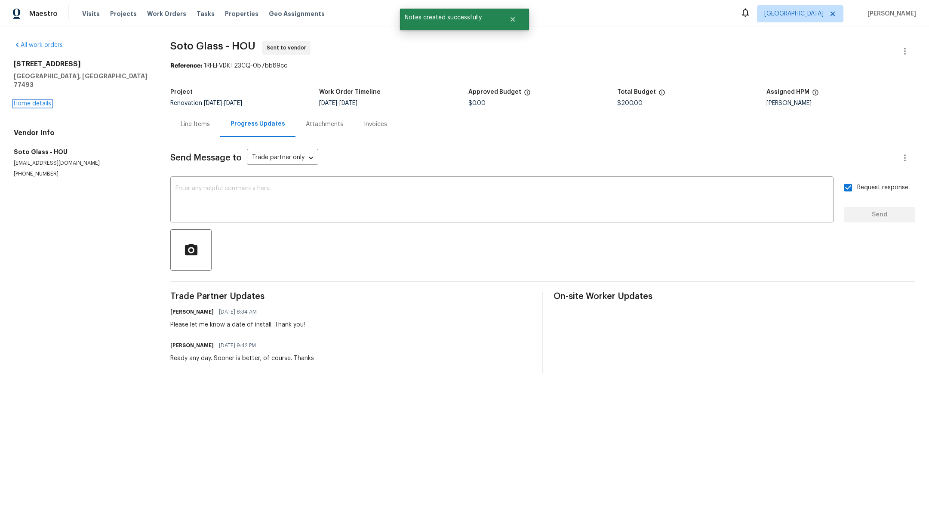
click at [30, 101] on link "Home details" at bounding box center [32, 104] width 37 height 6
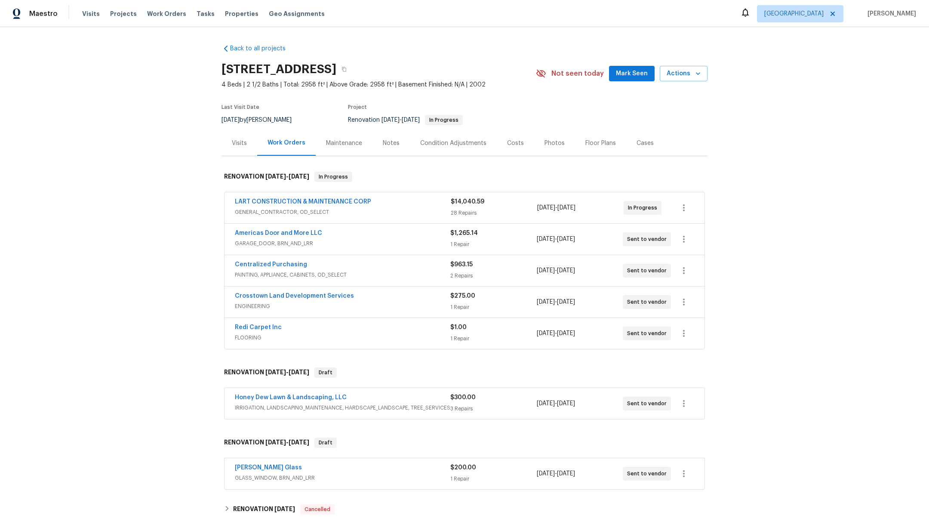
click at [383, 142] on div "Notes" at bounding box center [391, 143] width 17 height 9
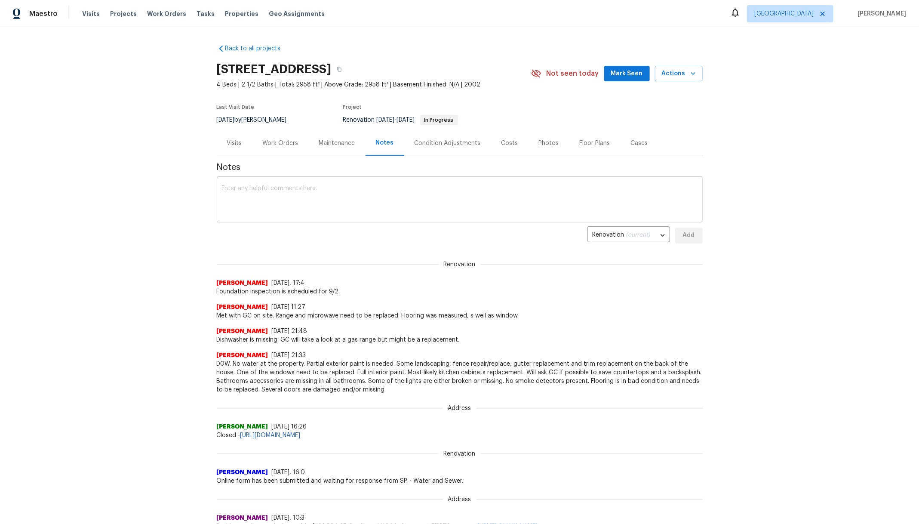
click at [300, 197] on textarea at bounding box center [460, 200] width 476 height 30
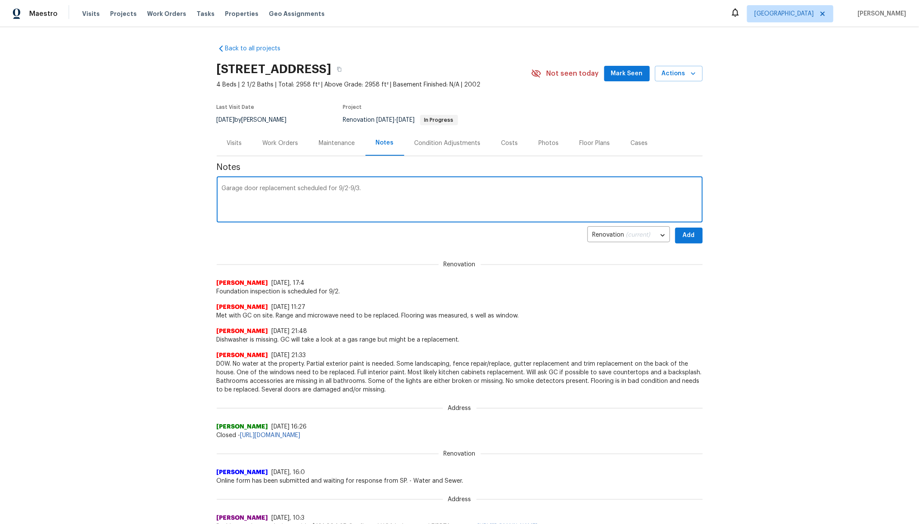
type textarea "Garage door replacement scheduled for 9/2-9/3."
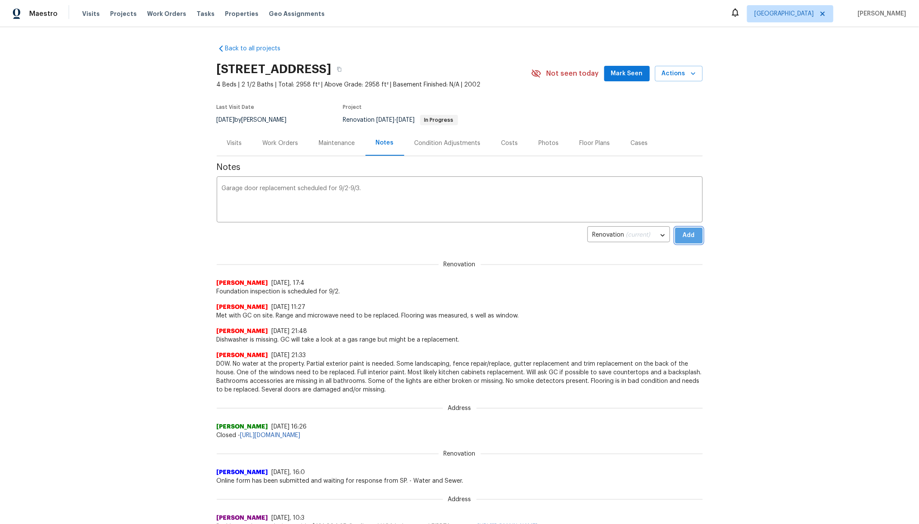
click at [694, 235] on button "Add" at bounding box center [689, 236] width 28 height 16
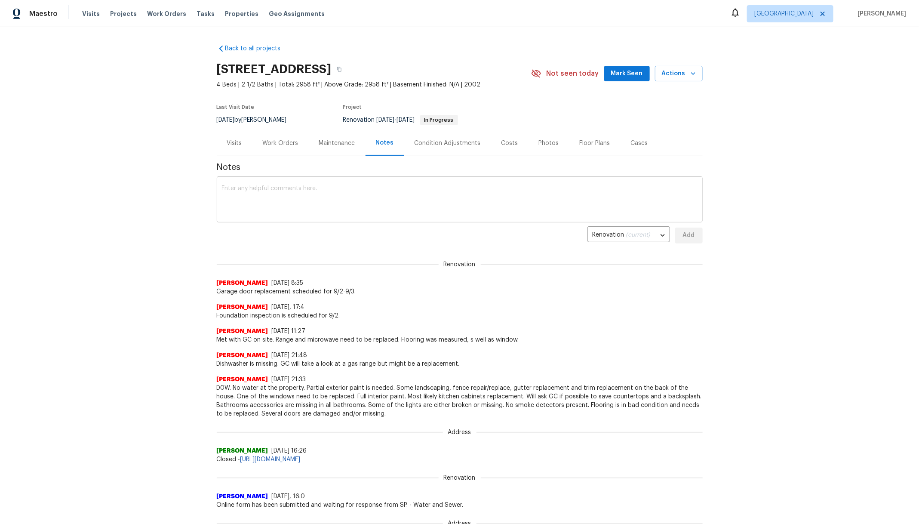
click at [353, 200] on textarea at bounding box center [460, 200] width 476 height 30
